Goal: Information Seeking & Learning: Get advice/opinions

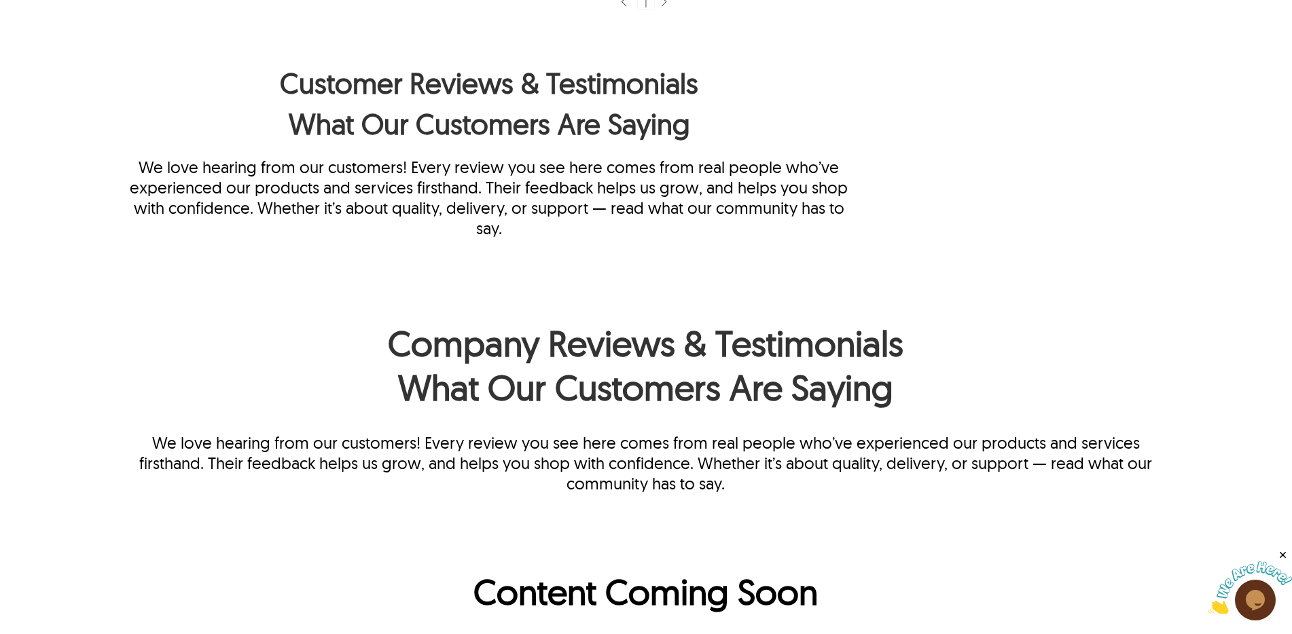
scroll to position [907, 0]
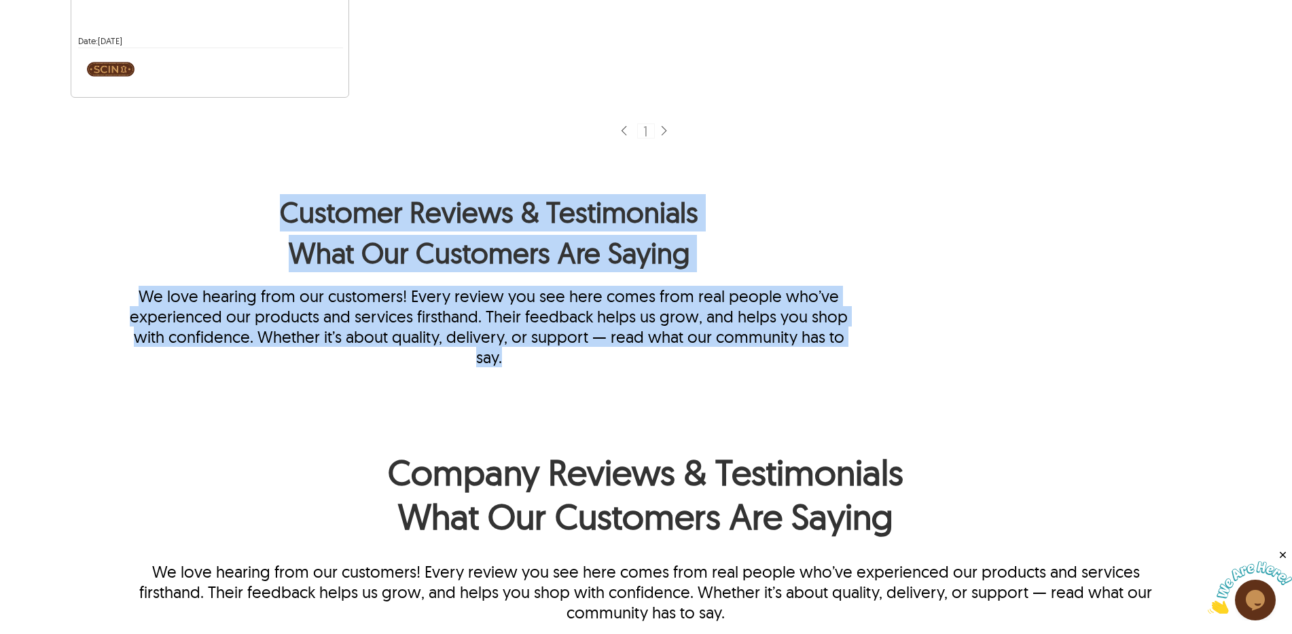
drag, startPoint x: 279, startPoint y: 197, endPoint x: 582, endPoint y: 380, distance: 353.7
click at [582, 380] on div "Customer Reviews & Testimonials What Our Customers Are Saying We love hearing f…" at bounding box center [646, 281] width 1046 height 270
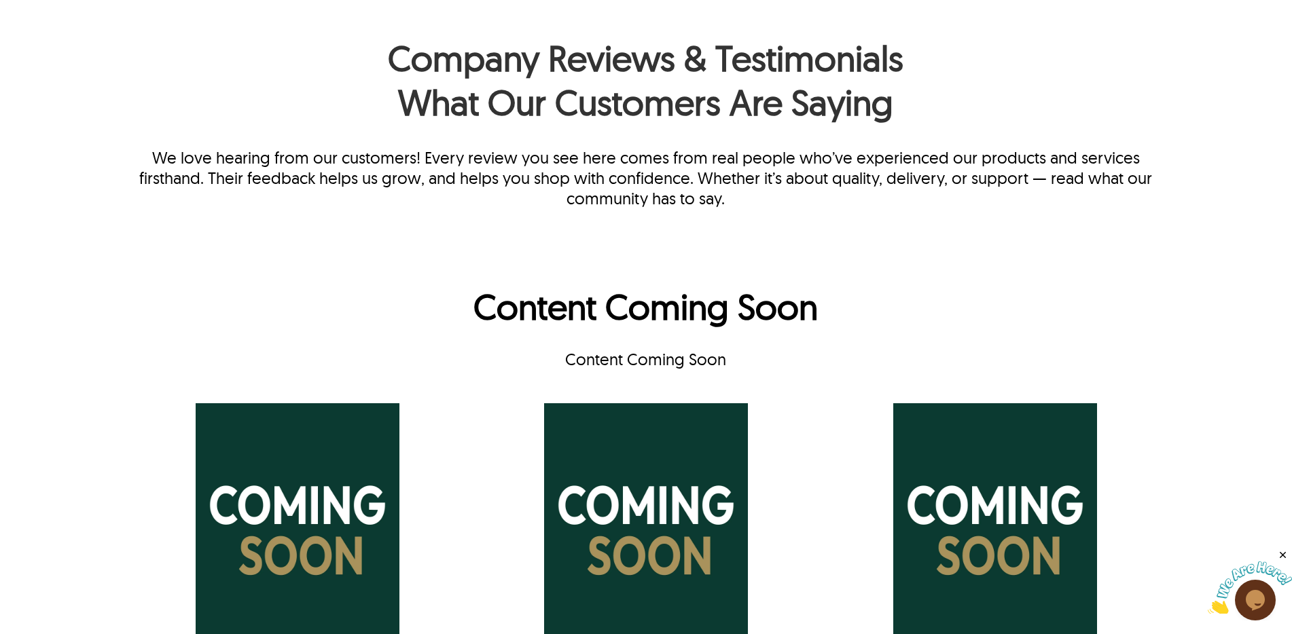
scroll to position [1323, 0]
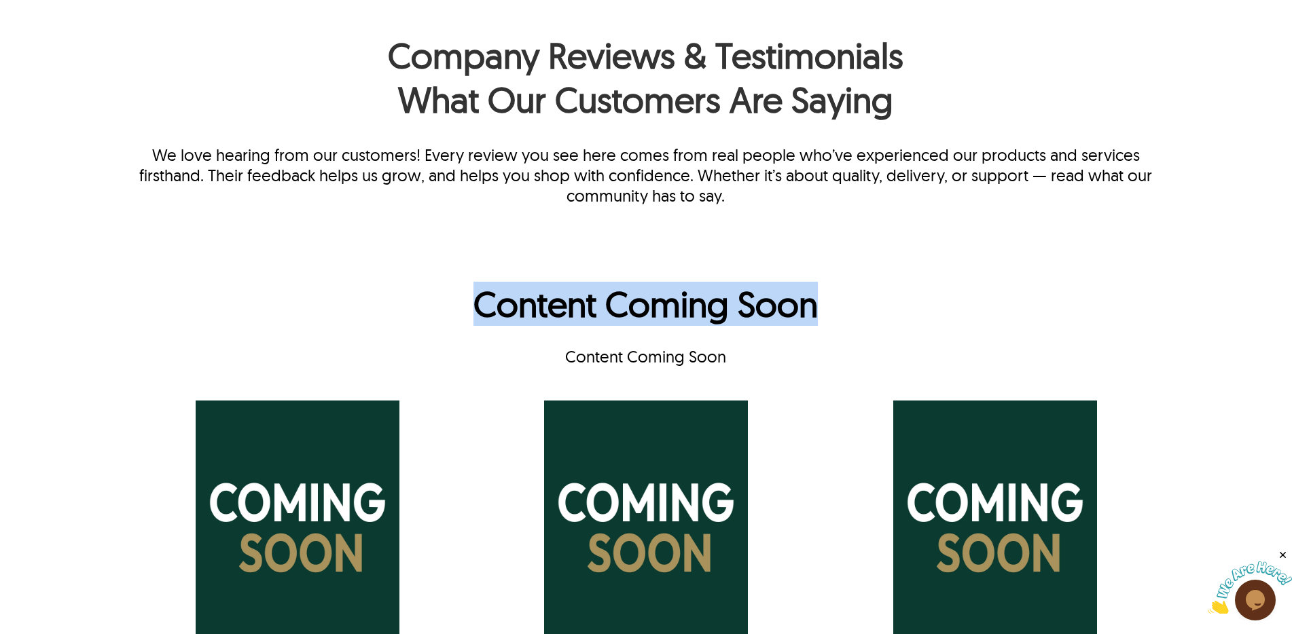
drag, startPoint x: 473, startPoint y: 296, endPoint x: 775, endPoint y: 329, distance: 303.9
click at [775, 329] on h1 "Content Coming Soon" at bounding box center [646, 307] width 1046 height 51
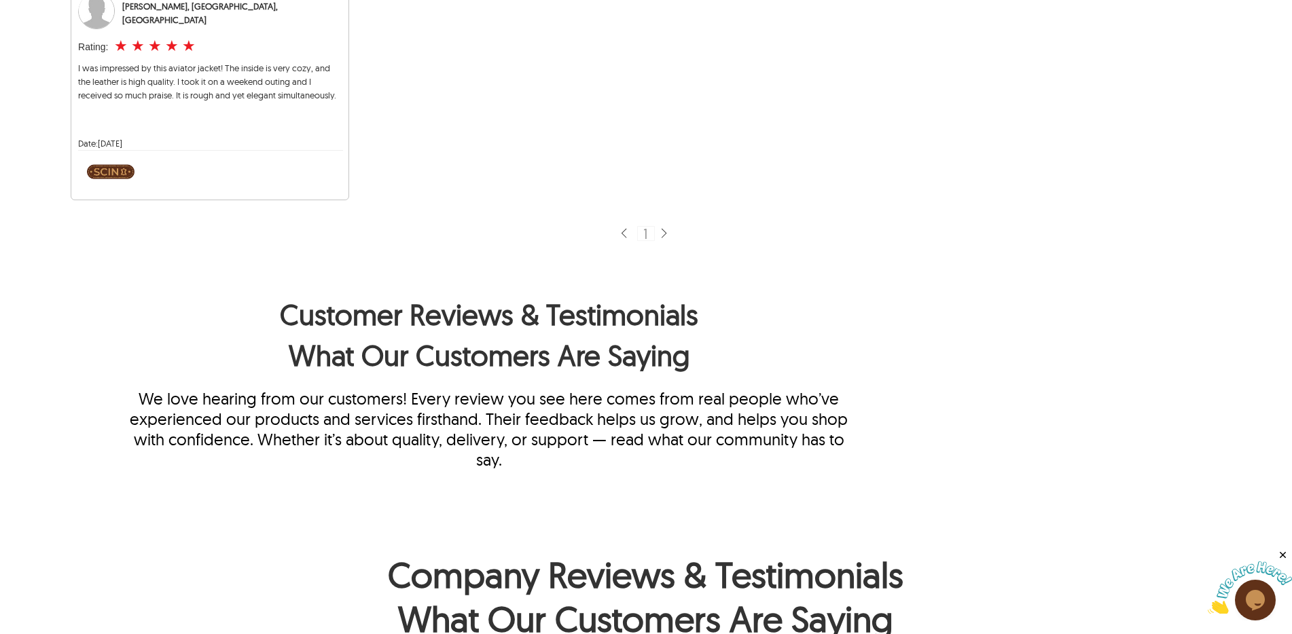
scroll to position [785, 0]
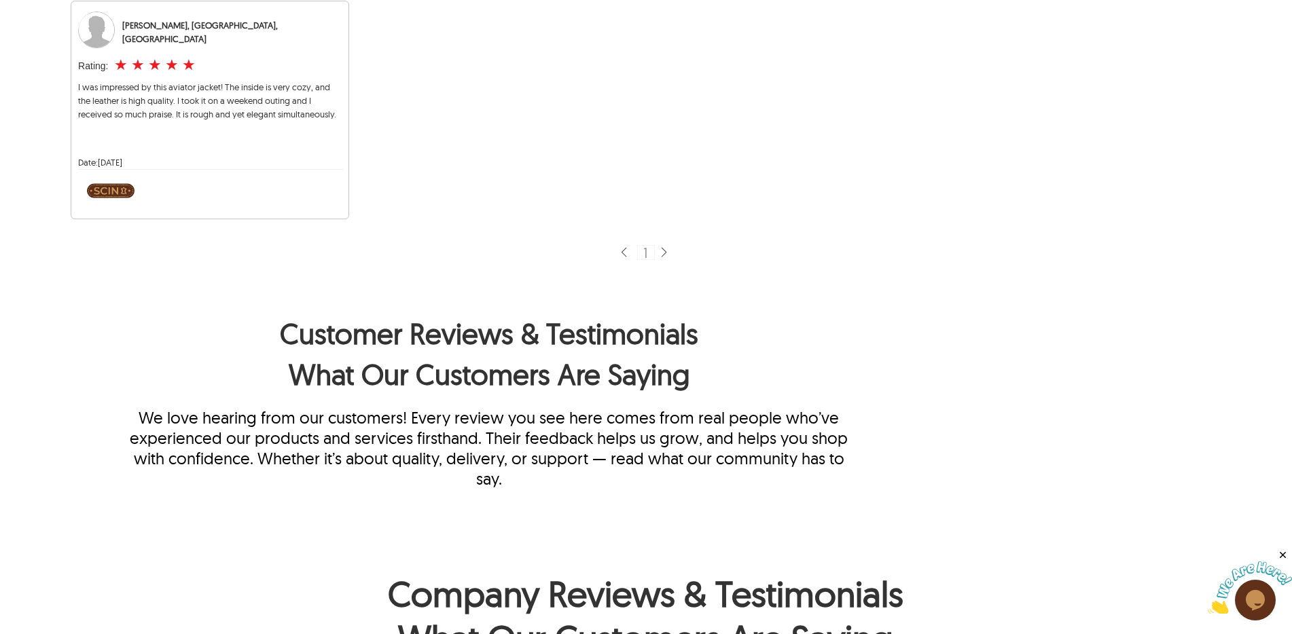
click at [278, 323] on h1 "Customer Reviews & Testimonials" at bounding box center [489, 334] width 732 height 37
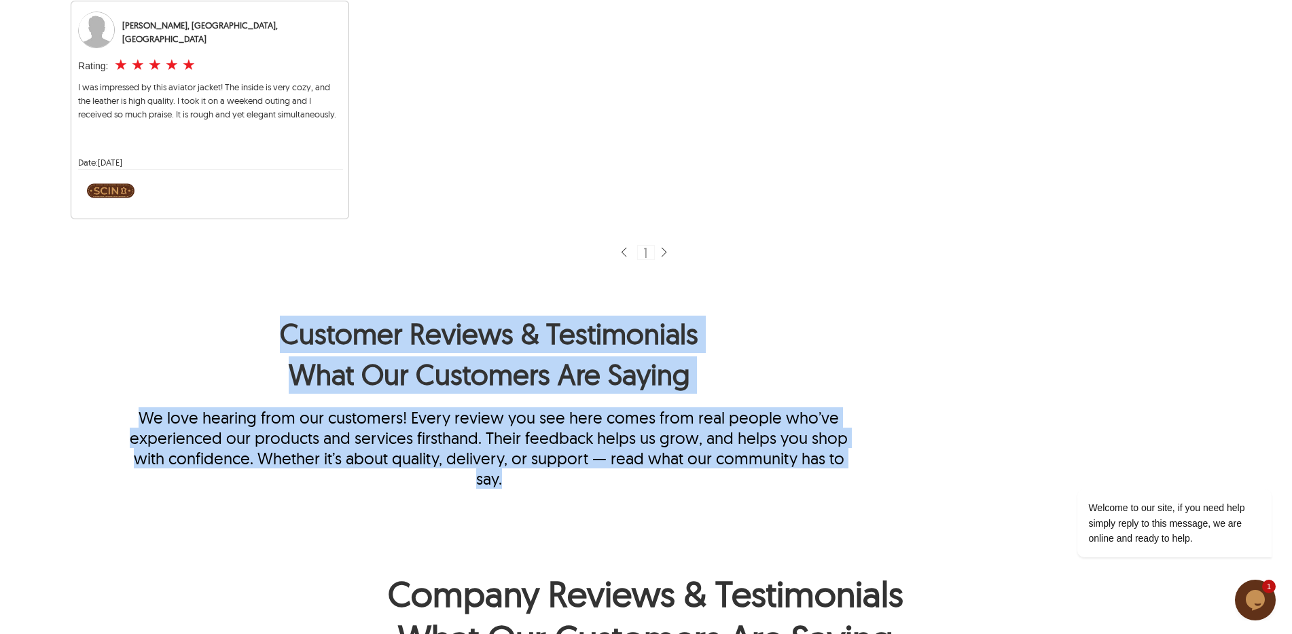
drag, startPoint x: 281, startPoint y: 327, endPoint x: 528, endPoint y: 496, distance: 299.5
click at [528, 496] on div "Customer Reviews & Testimonials What Our Customers Are Saying We love hearing f…" at bounding box center [646, 403] width 1046 height 270
click at [531, 494] on div "Customer Reviews & Testimonials What Our Customers Are Saying We love hearing f…" at bounding box center [646, 403] width 1046 height 270
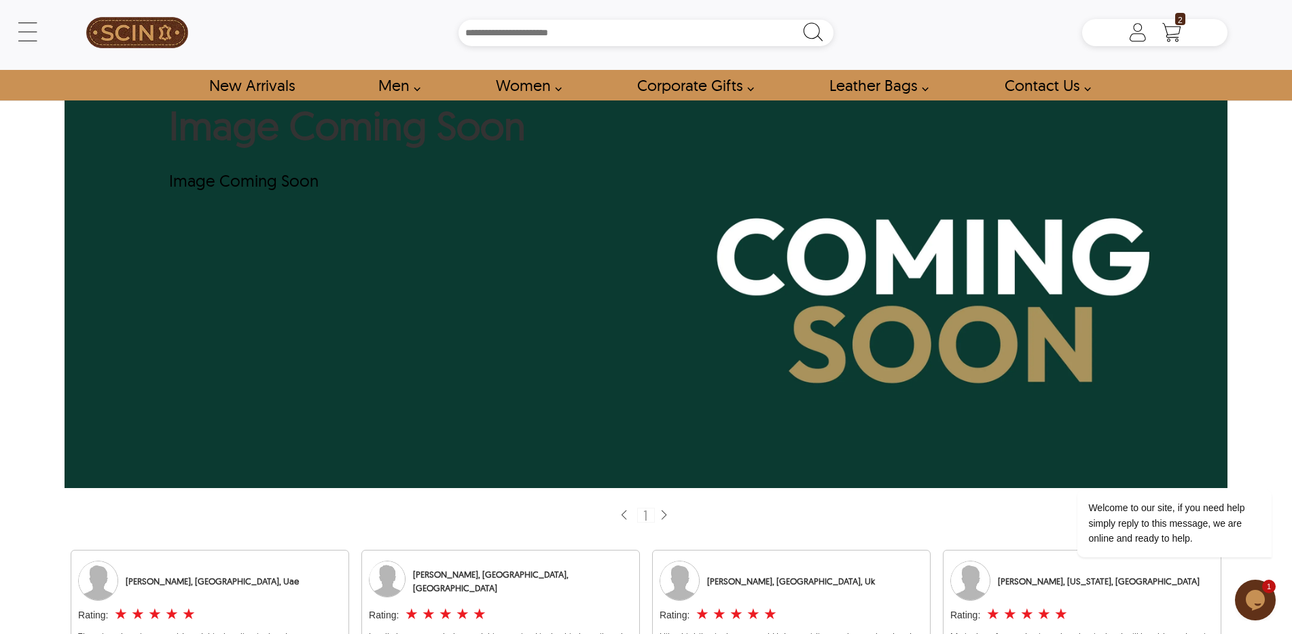
scroll to position [0, 0]
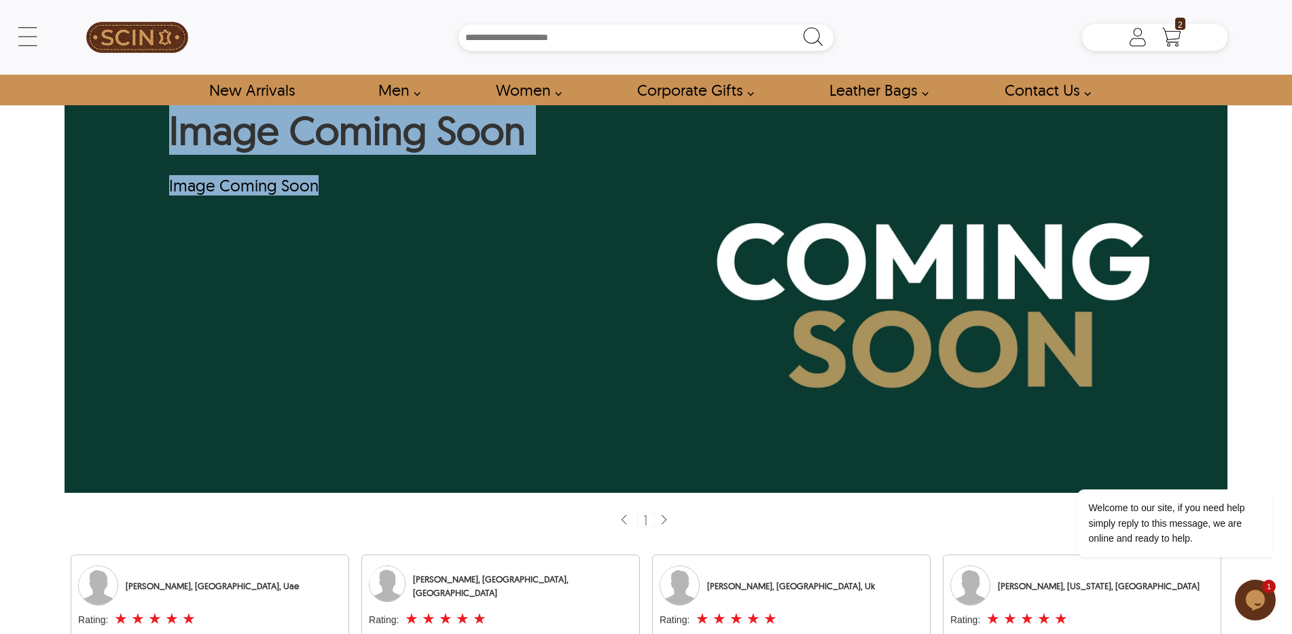
drag, startPoint x: 341, startPoint y: 196, endPoint x: 128, endPoint y: 123, distance: 225.3
click at [128, 123] on div "Image Coming Soon Image Coming Soon" at bounding box center [348, 299] width 450 height 388
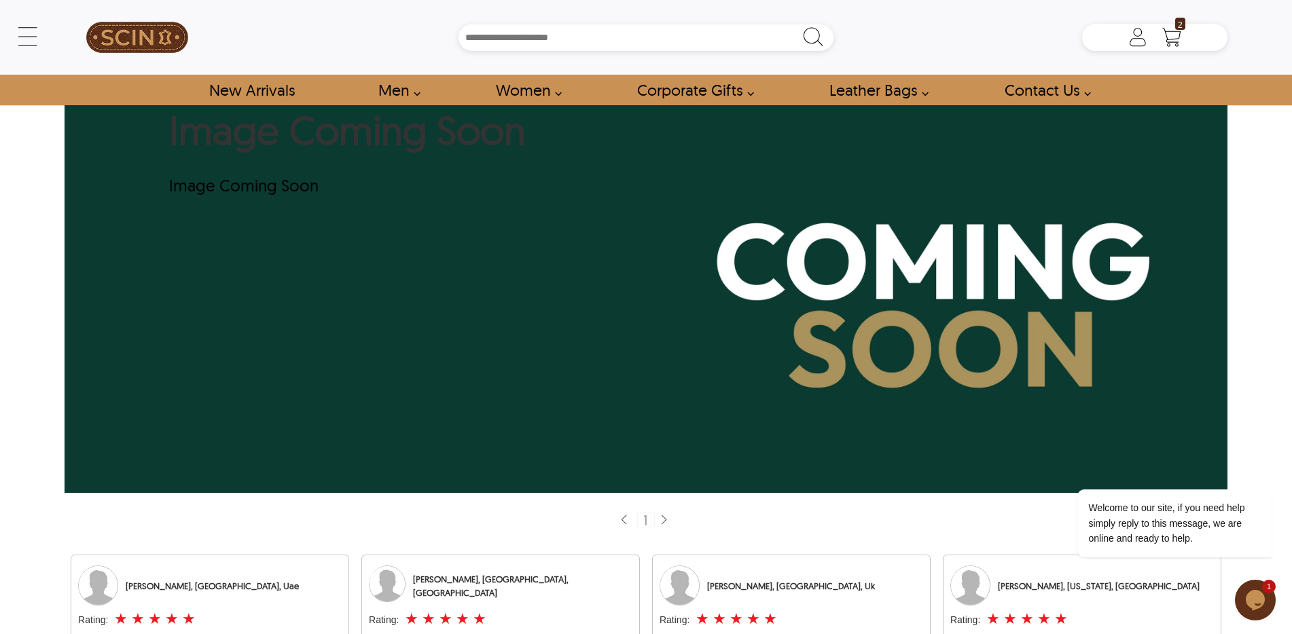
drag, startPoint x: 148, startPoint y: 246, endPoint x: 307, endPoint y: 347, distance: 188.0
click at [307, 347] on div "Image Coming Soon Image Coming Soon" at bounding box center [348, 299] width 450 height 388
